Goal: Task Accomplishment & Management: Use online tool/utility

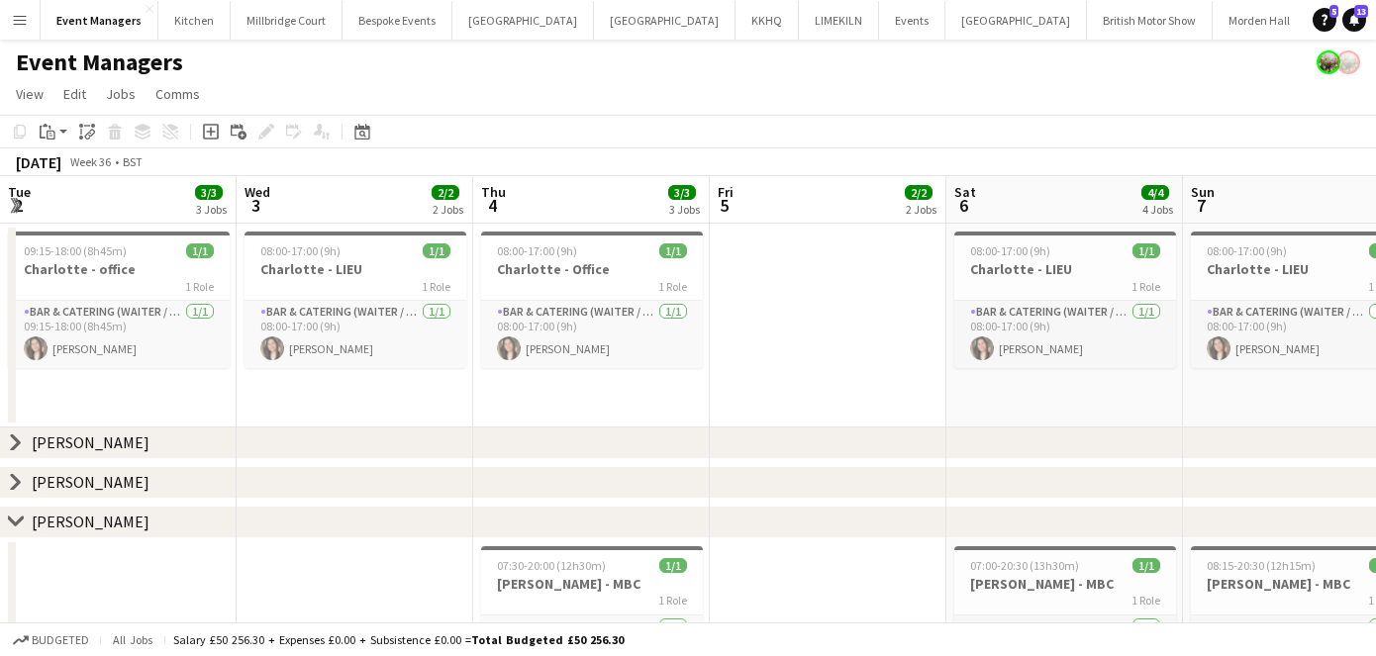
scroll to position [0, 772]
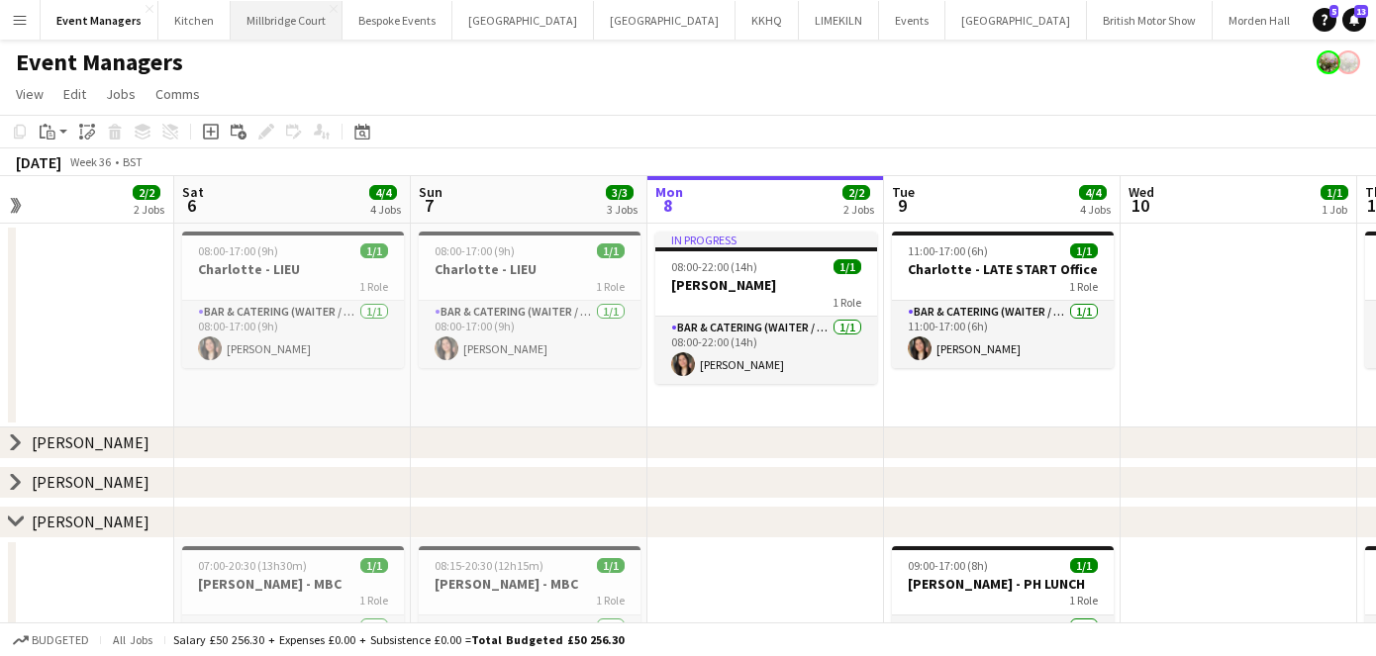
click at [256, 37] on button "[GEOGRAPHIC_DATA]" at bounding box center [287, 20] width 112 height 39
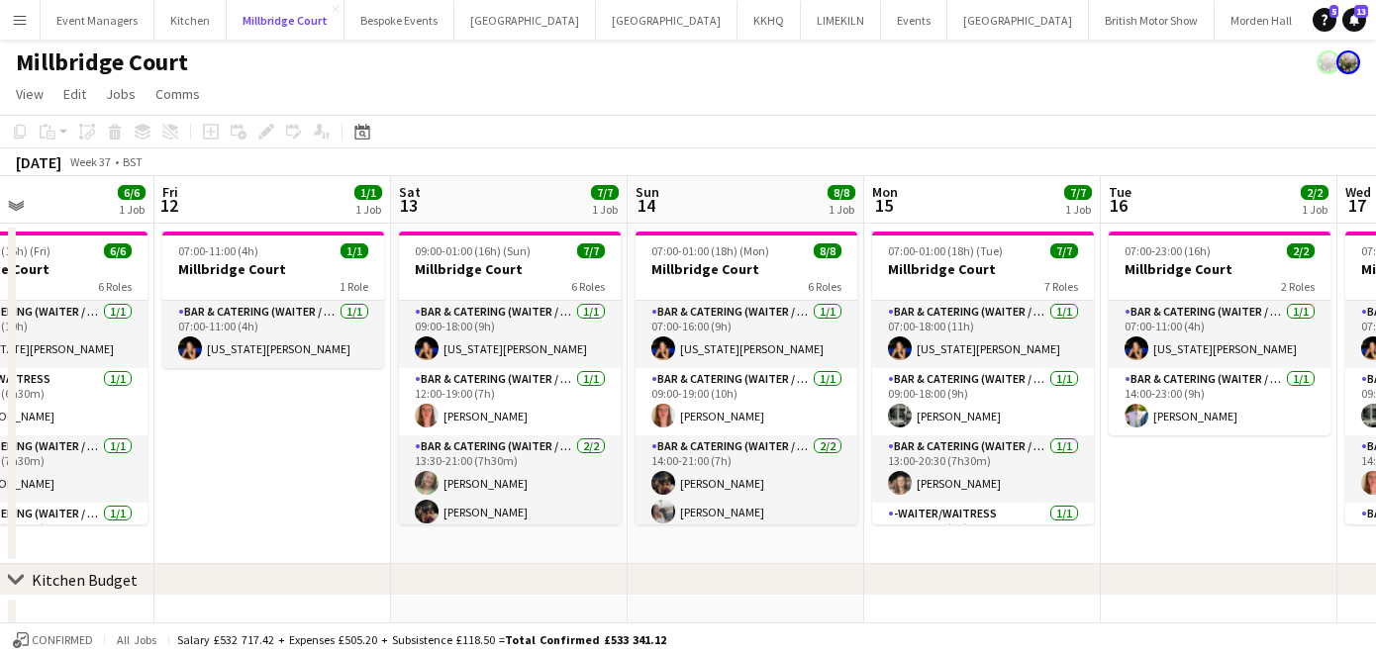
scroll to position [0, 792]
click at [80, 7] on button "Event Managers Close" at bounding box center [98, 20] width 114 height 39
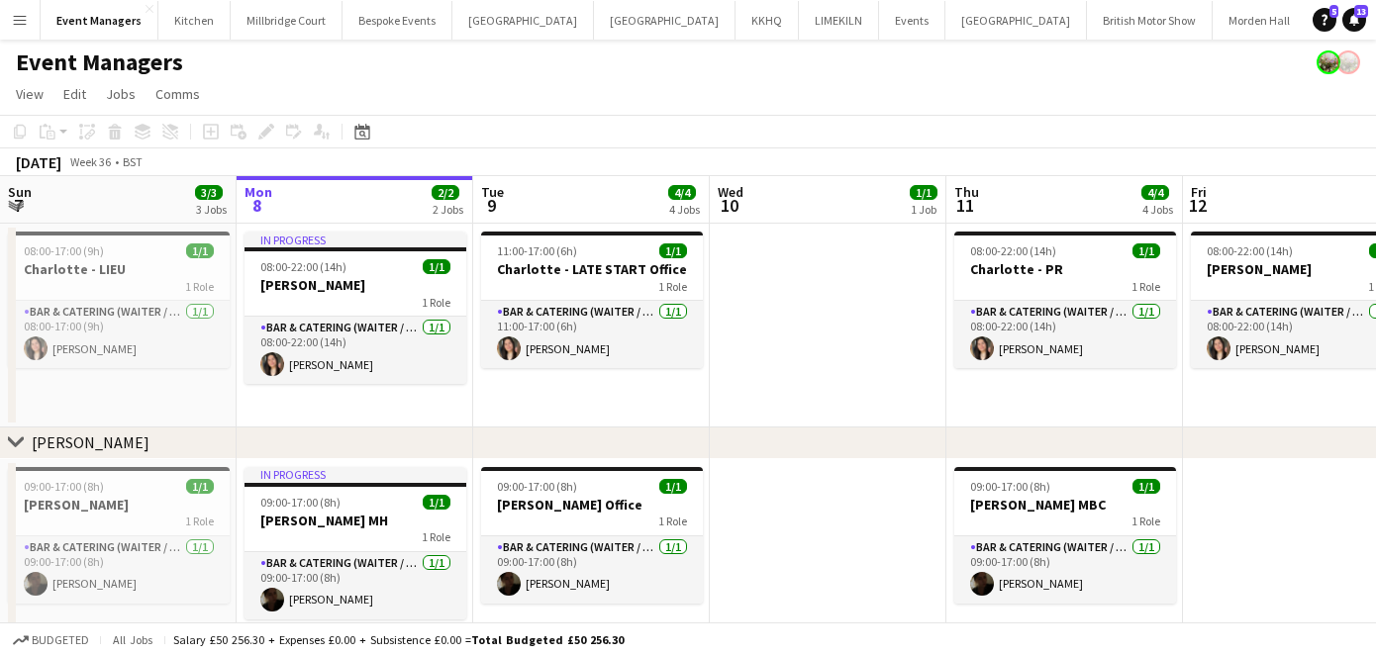
click at [857, 411] on app-date-cell at bounding box center [828, 326] width 237 height 204
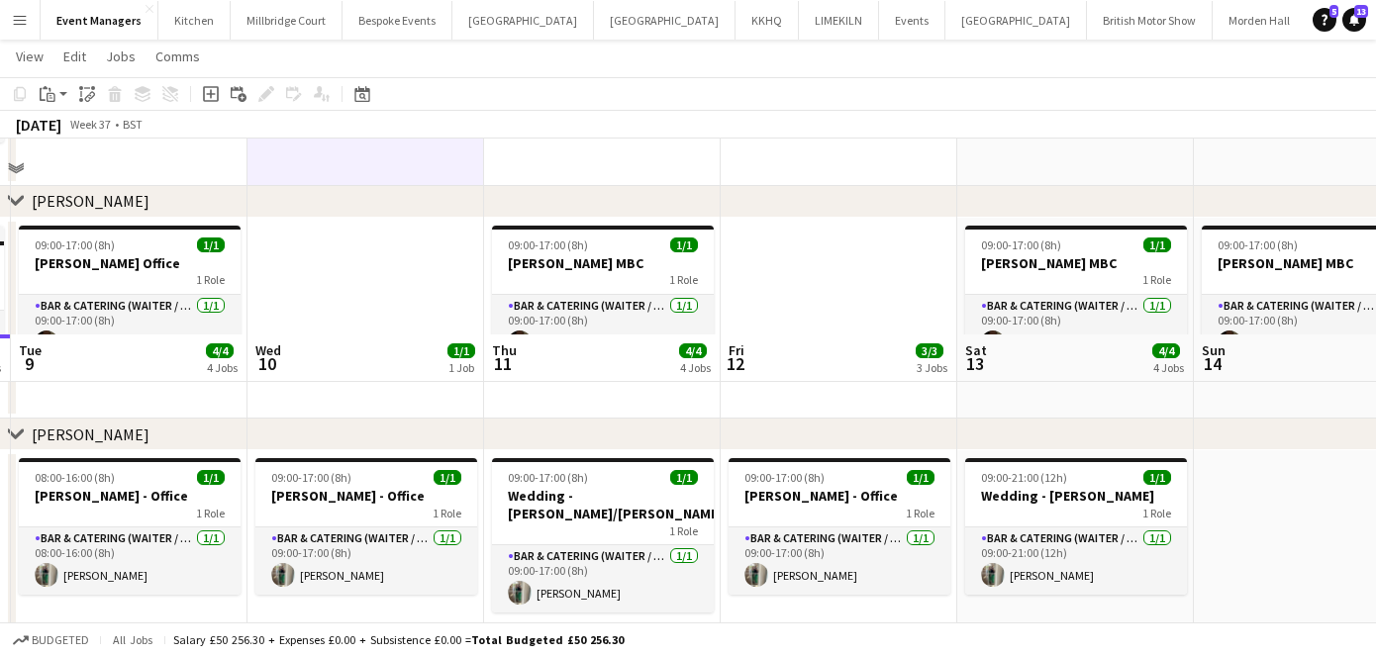
scroll to position [488, 0]
